Goal: Information Seeking & Learning: Compare options

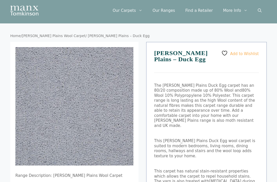
scroll to position [11, 0]
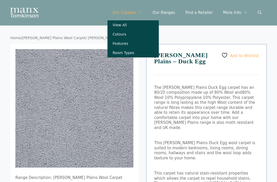
click at [123, 30] on link "View All" at bounding box center [133, 24] width 51 height 9
click at [127, 34] on link "Colours" at bounding box center [133, 34] width 51 height 9
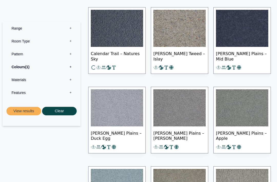
scroll to position [239, 0]
click at [116, 110] on img at bounding box center [117, 107] width 52 height 37
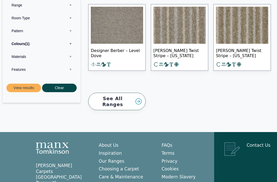
scroll to position [631, 0]
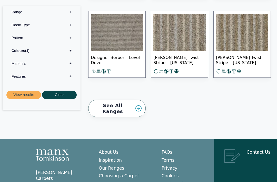
click at [125, 104] on link "See All Ranges" at bounding box center [117, 109] width 58 height 18
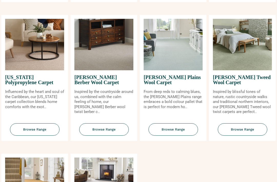
scroll to position [479, 0]
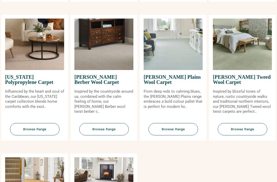
click at [240, 132] on span "Browse Range" at bounding box center [243, 129] width 50 height 13
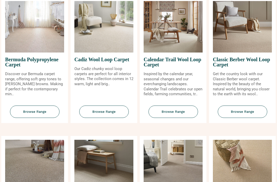
scroll to position [81, 0]
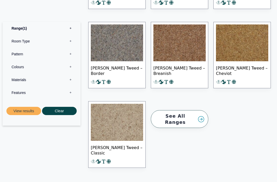
scroll to position [549, 0]
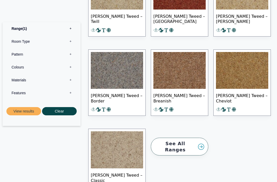
click at [17, 69] on label "Colours 0" at bounding box center [41, 66] width 70 height 13
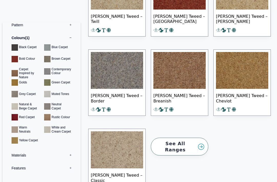
scroll to position [29, 0]
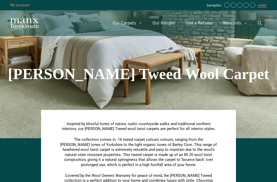
scroll to position [549, 0]
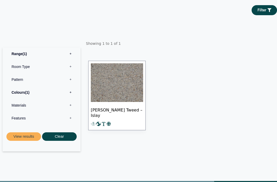
scroll to position [75, 0]
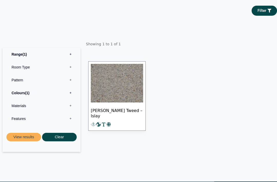
click at [21, 99] on label "Colours 1" at bounding box center [41, 92] width 70 height 13
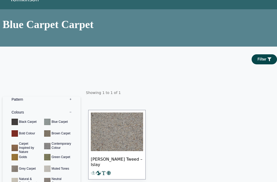
scroll to position [0, 0]
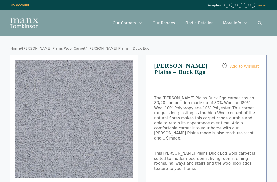
scroll to position [11, 0]
